Goal: Information Seeking & Learning: Learn about a topic

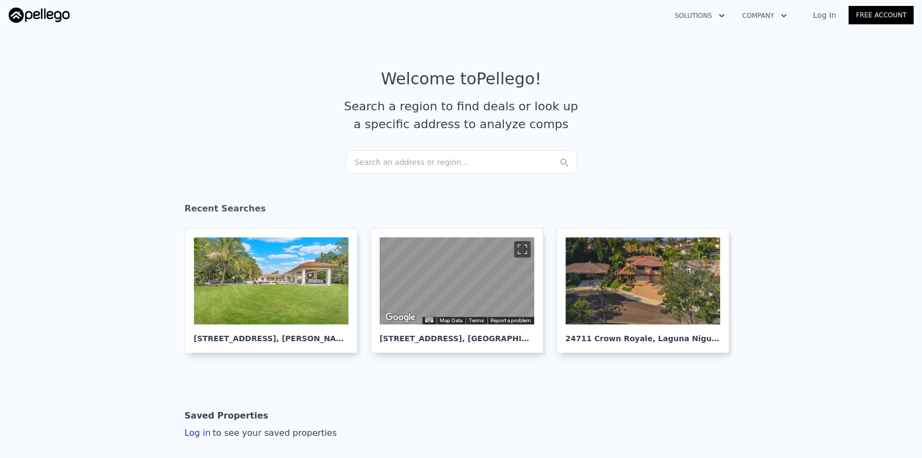
click at [408, 160] on div "Search an address or region..." at bounding box center [461, 162] width 231 height 24
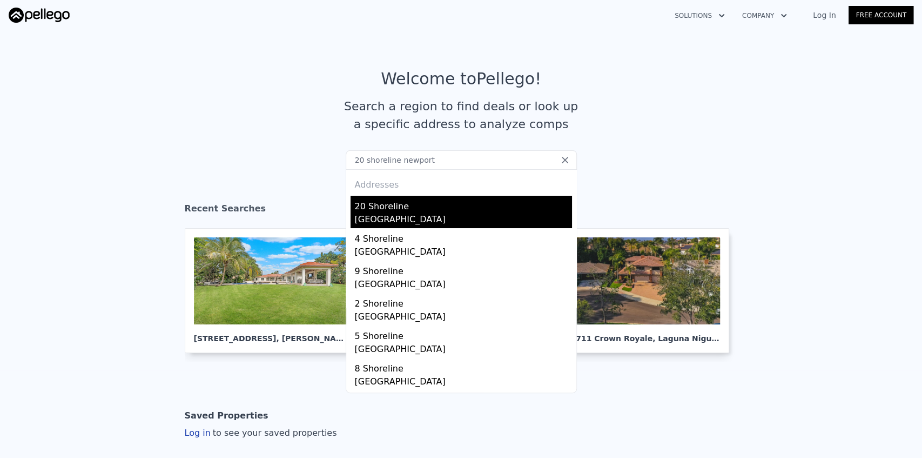
type input "20 shoreline newport"
click at [410, 213] on div "[GEOGRAPHIC_DATA]" at bounding box center [463, 220] width 217 height 15
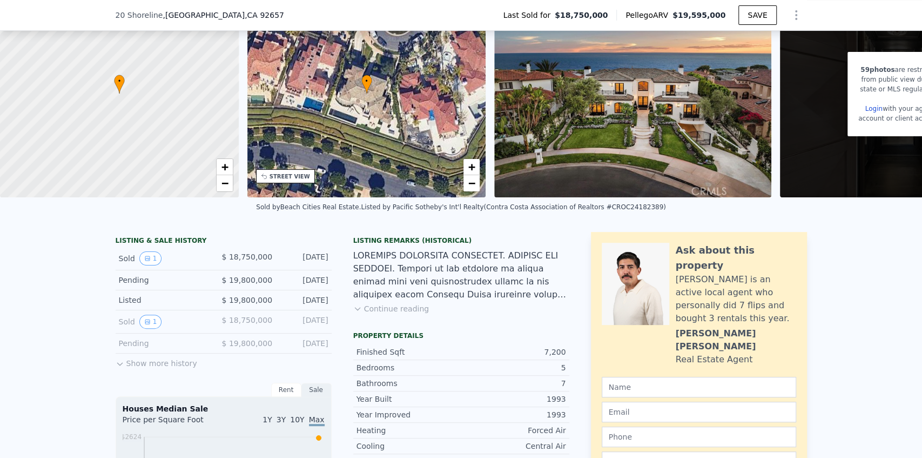
scroll to position [92, 0]
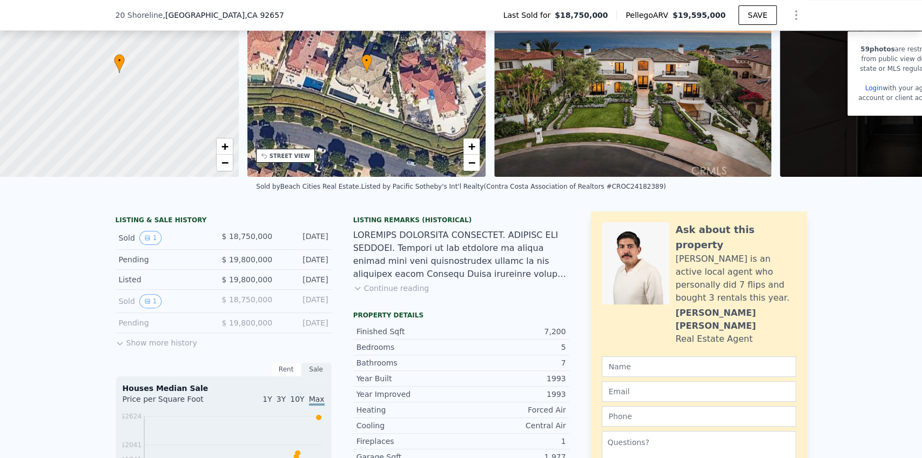
click at [159, 348] on button "Show more history" at bounding box center [157, 340] width 82 height 15
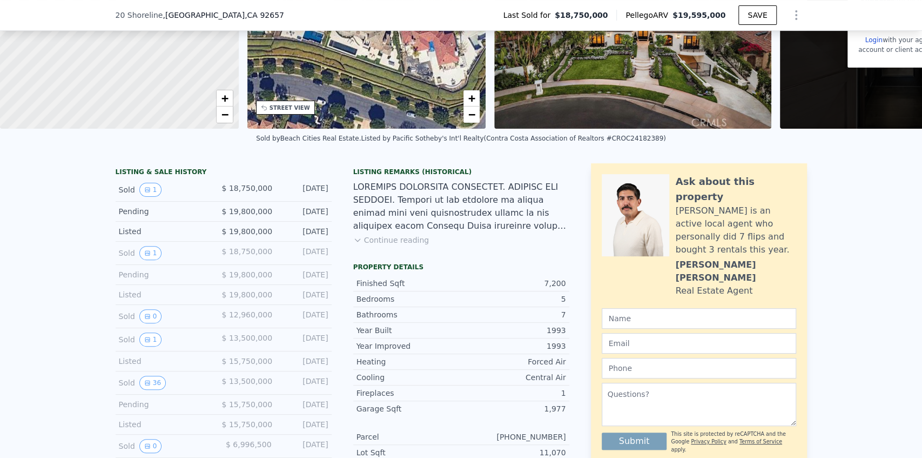
scroll to position [188, 0]
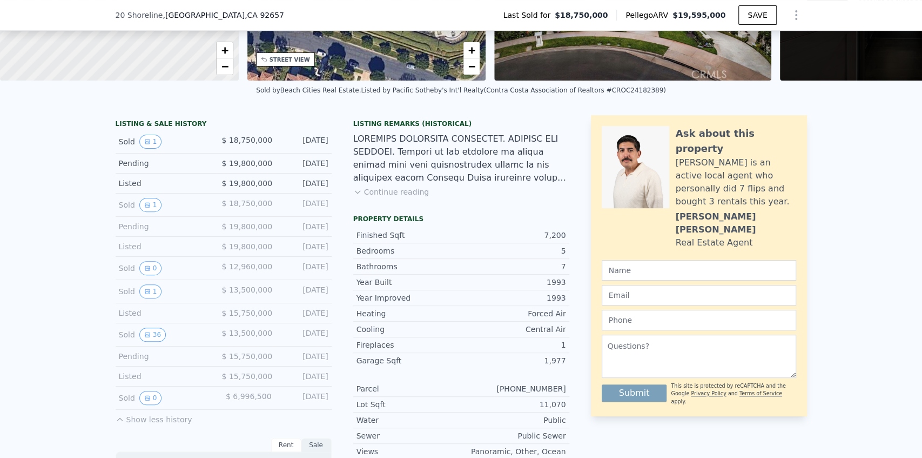
click at [304, 333] on div "[DATE]" at bounding box center [305, 334] width 48 height 14
click at [146, 335] on icon "View historical data" at bounding box center [147, 334] width 6 height 6
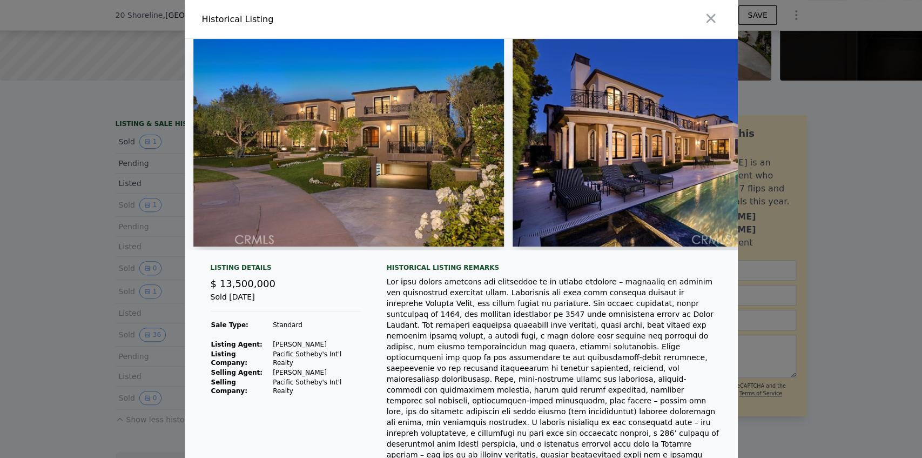
click at [380, 135] on img at bounding box center [348, 142] width 311 height 207
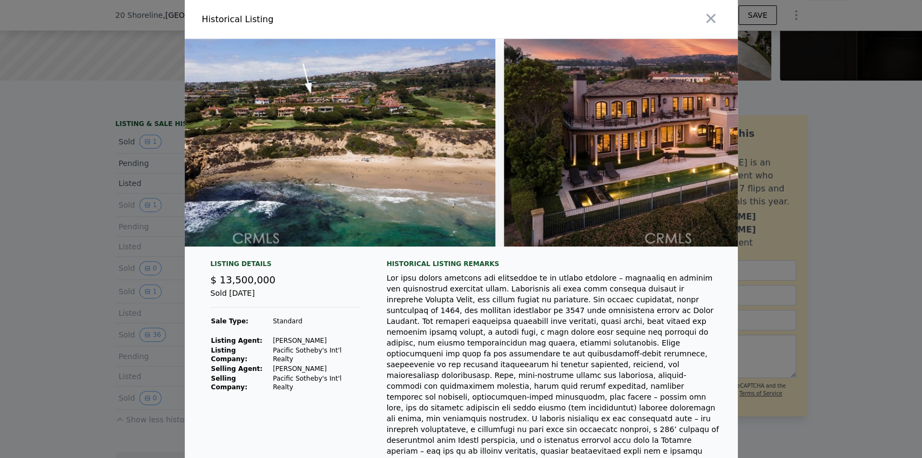
scroll to position [0, 10598]
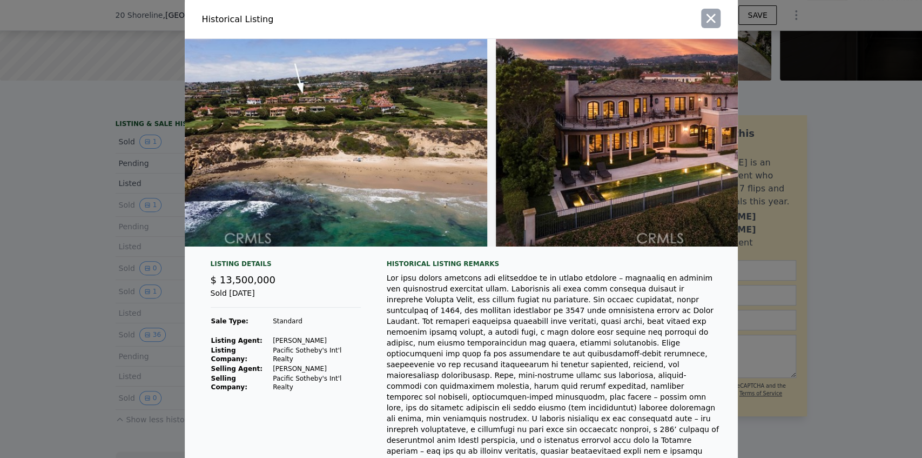
click at [712, 17] on icon "button" at bounding box center [710, 18] width 15 height 15
